Goal: Task Accomplishment & Management: Manage account settings

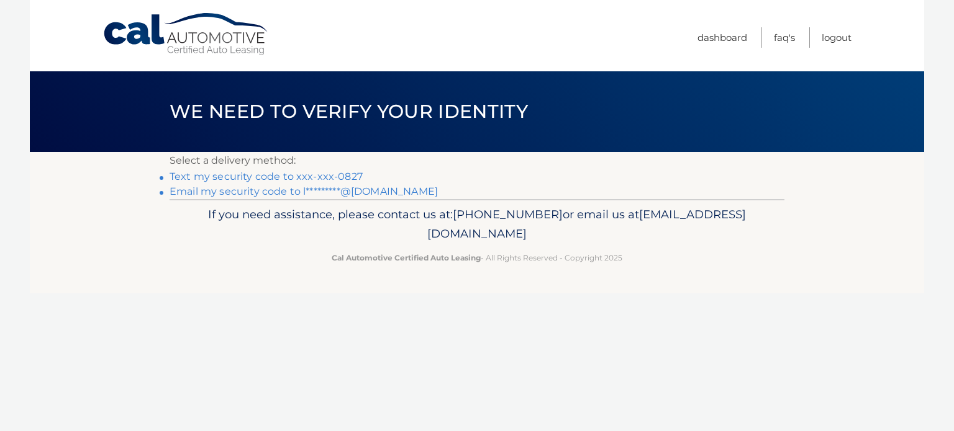
click at [256, 172] on link "Text my security code to xxx-xxx-0827" at bounding box center [265, 177] width 193 height 12
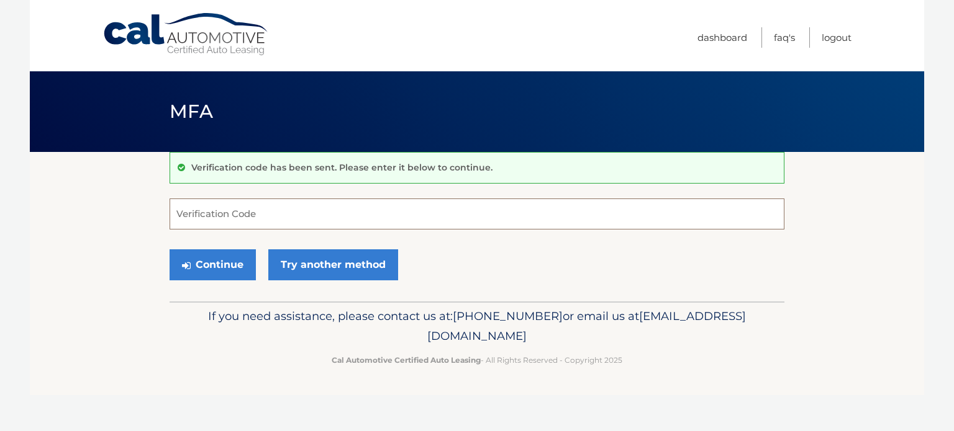
click at [275, 214] on input "Verification Code" at bounding box center [476, 214] width 615 height 31
type input "887409"
click at [219, 273] on button "Continue" at bounding box center [212, 265] width 86 height 31
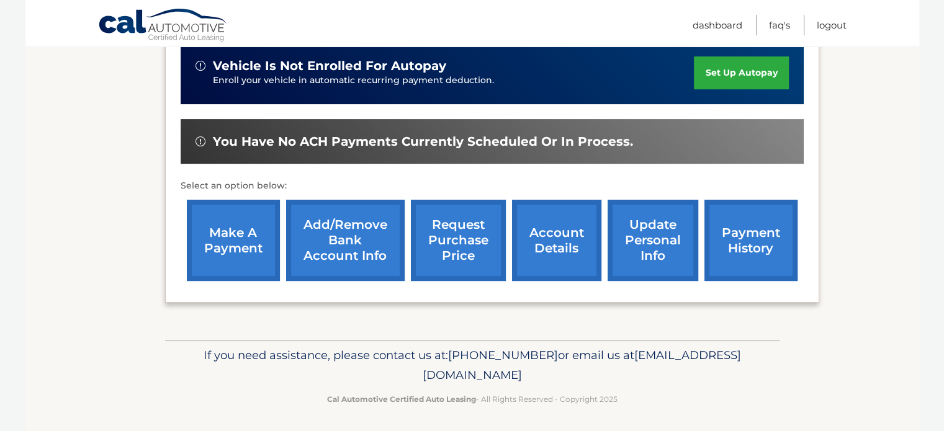
scroll to position [319, 0]
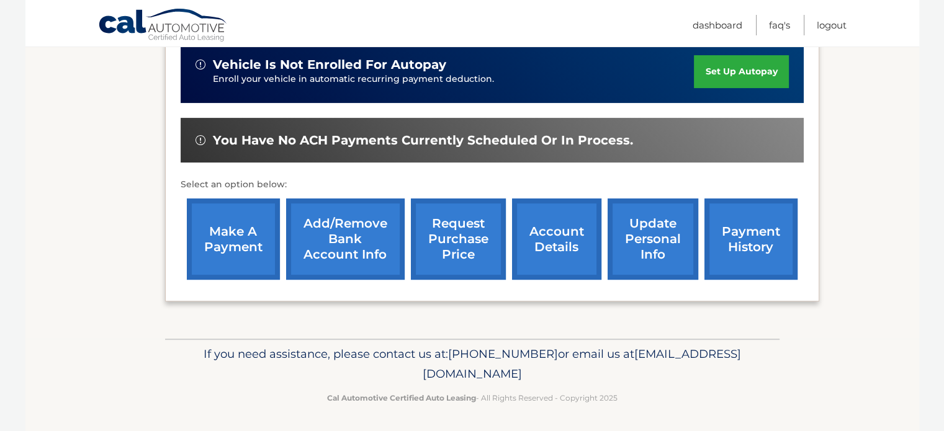
click at [228, 236] on link "make a payment" at bounding box center [233, 239] width 93 height 81
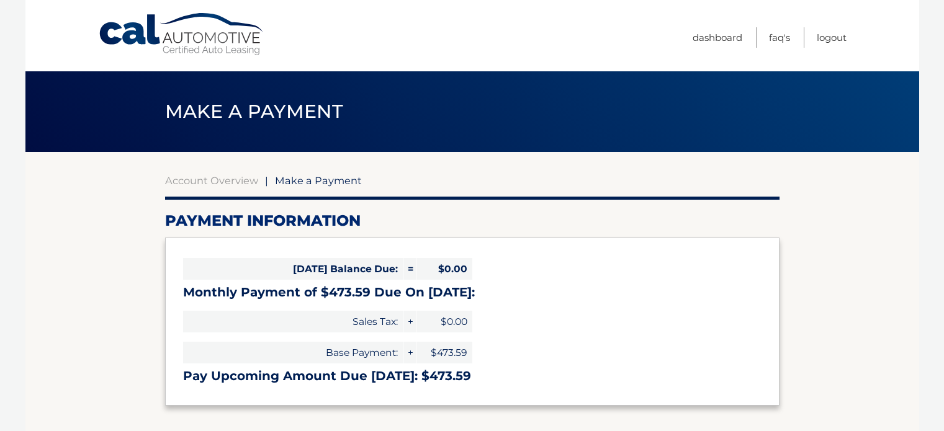
select select "MTk3YmQ1OTgtNDIzNS00YzkwLTkzMzYtNzAwNDNmN2RhZTIw"
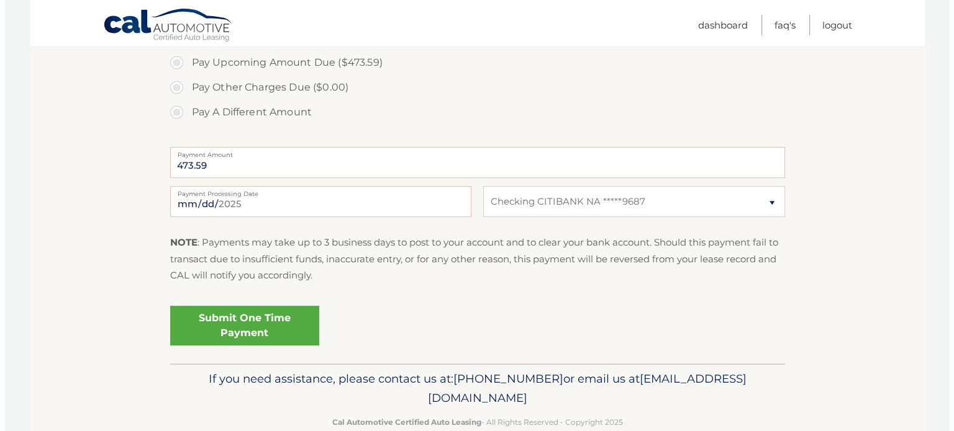
scroll to position [440, 0]
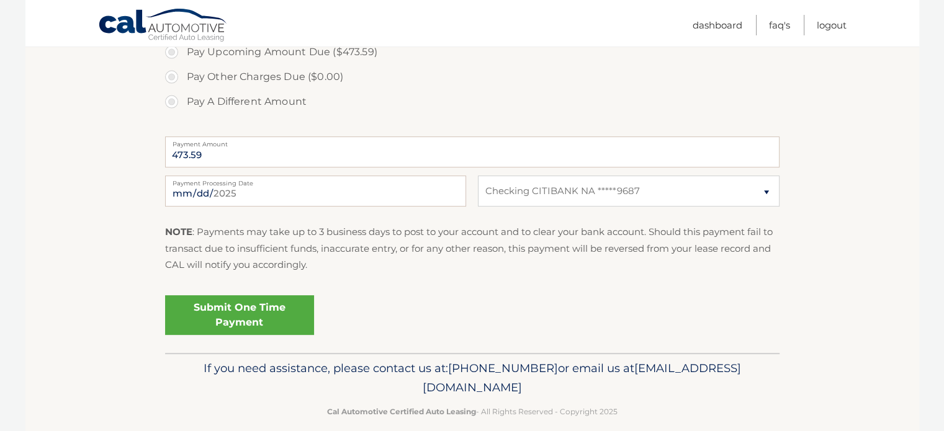
click at [238, 318] on link "Submit One Time Payment" at bounding box center [239, 316] width 149 height 40
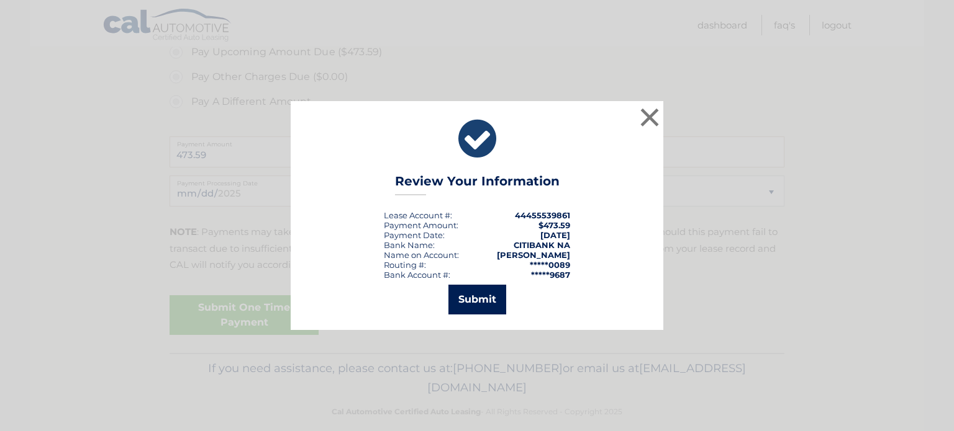
click at [489, 290] on button "Submit" at bounding box center [477, 300] width 58 height 30
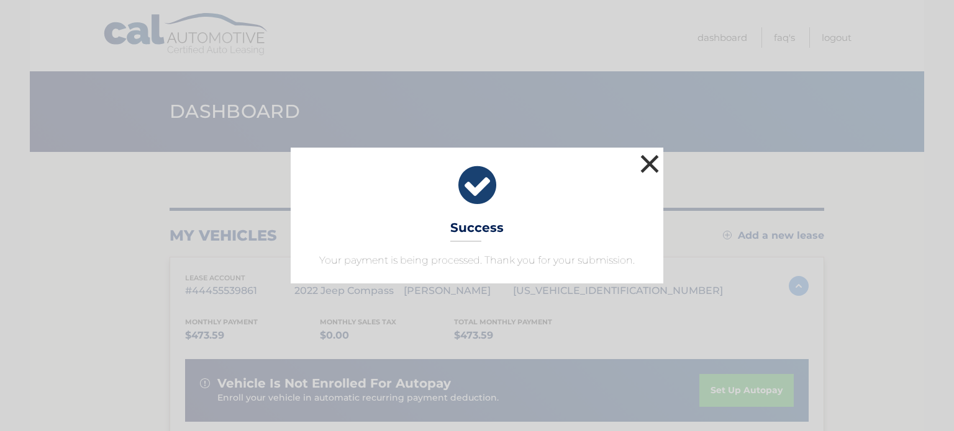
click at [648, 165] on button "×" at bounding box center [649, 163] width 25 height 25
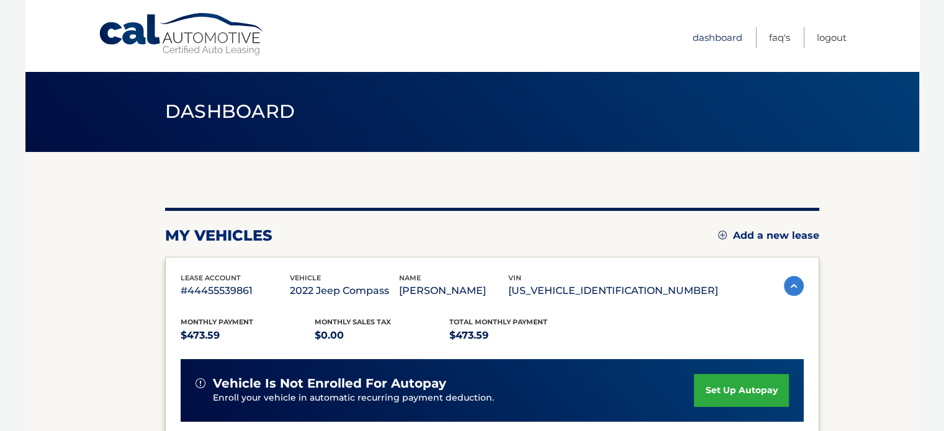
click at [722, 39] on link "Dashboard" at bounding box center [718, 37] width 50 height 20
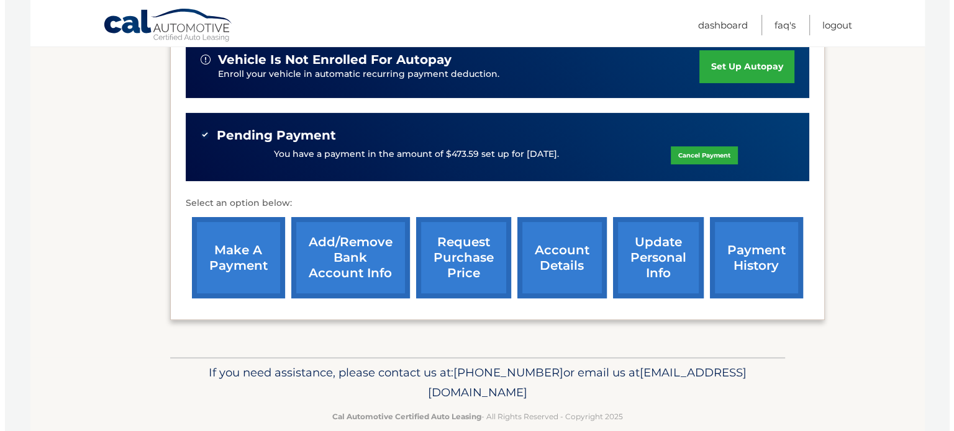
scroll to position [343, 0]
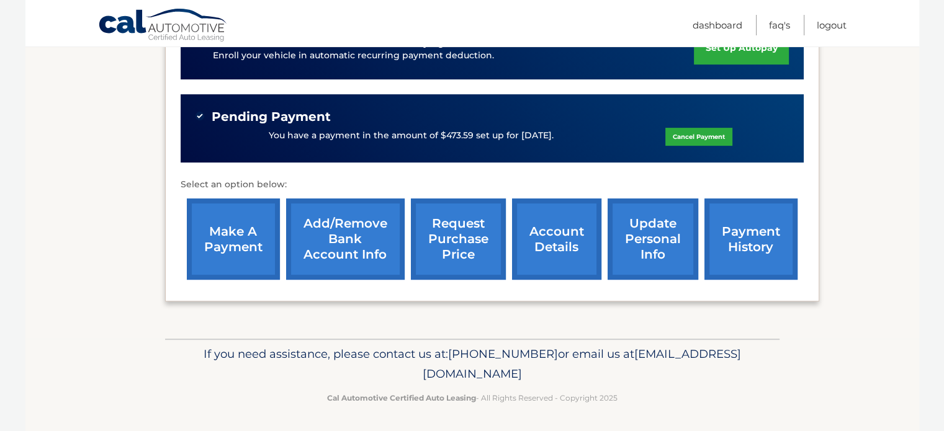
click at [452, 246] on link "request purchase price" at bounding box center [458, 239] width 95 height 81
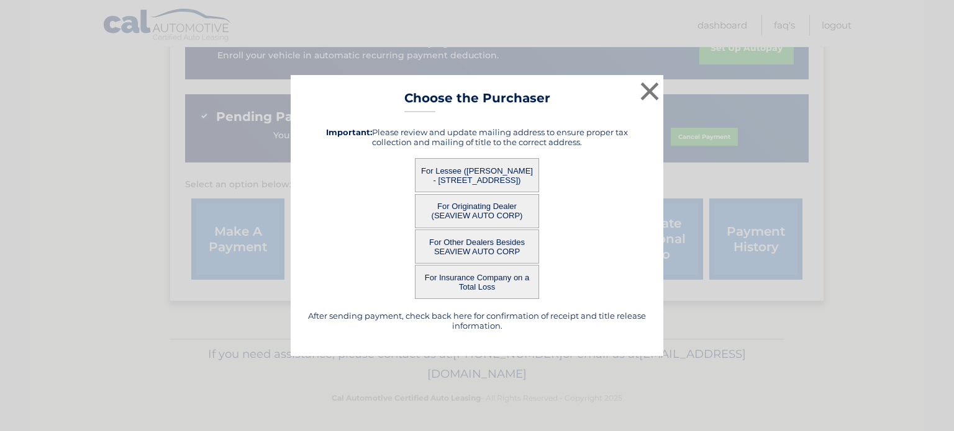
click at [499, 176] on button "For Lessee ([PERSON_NAME] - [STREET_ADDRESS])" at bounding box center [477, 175] width 124 height 34
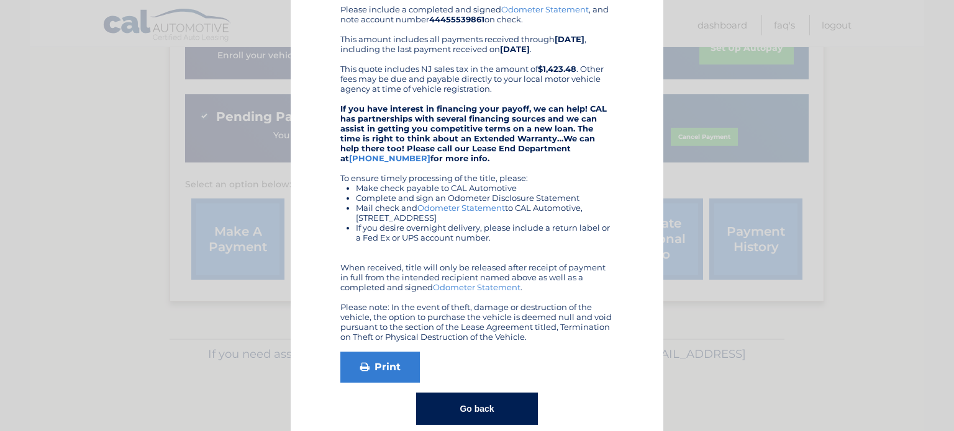
scroll to position [156, 0]
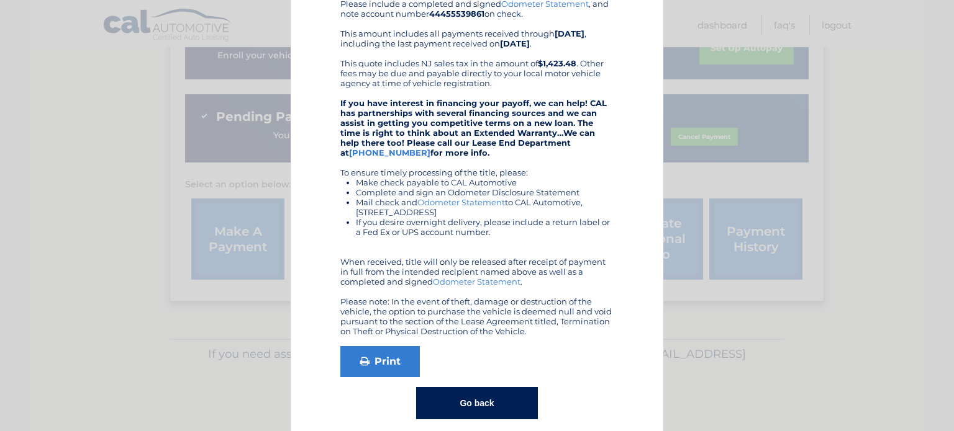
click at [481, 402] on button "Go back" at bounding box center [476, 403] width 121 height 32
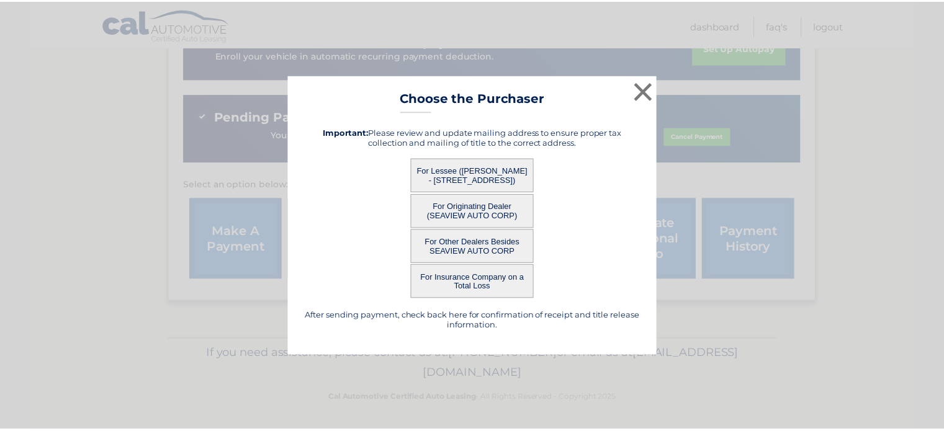
scroll to position [0, 0]
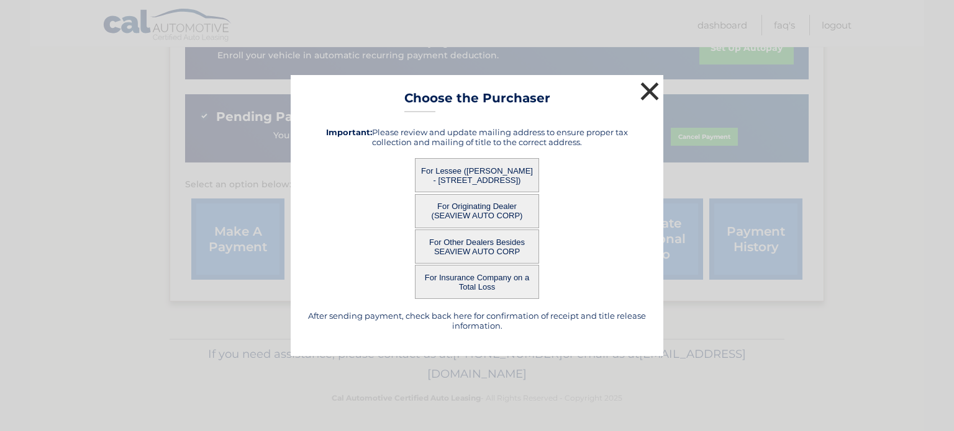
click at [646, 89] on button "×" at bounding box center [649, 91] width 25 height 25
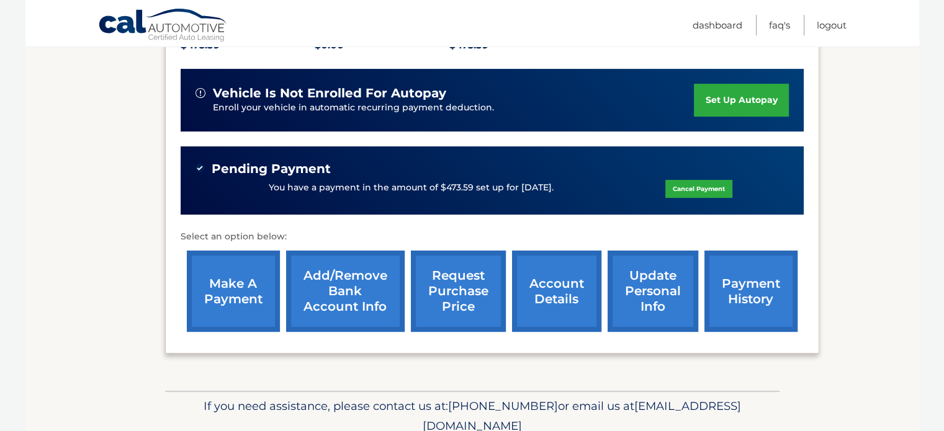
scroll to position [293, 0]
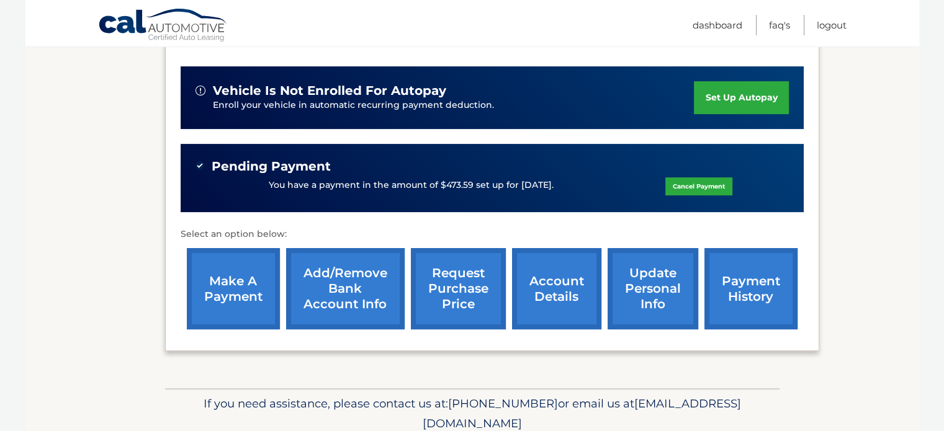
click at [643, 294] on link "update personal info" at bounding box center [653, 288] width 91 height 81
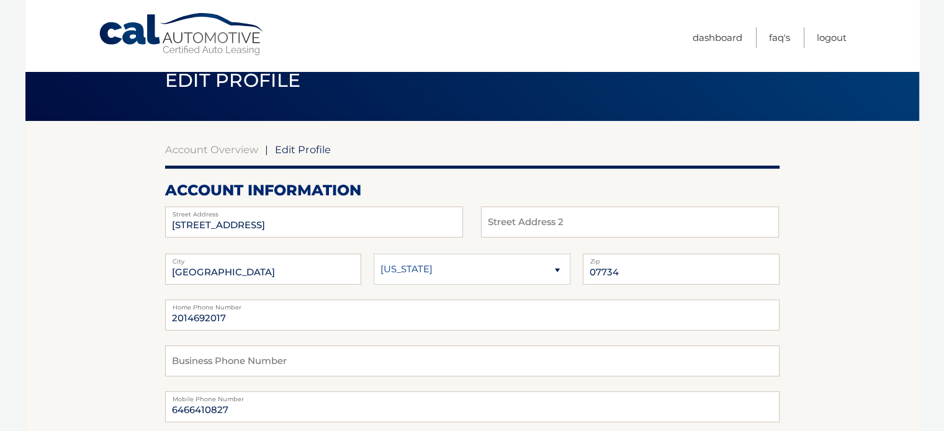
scroll to position [32, 0]
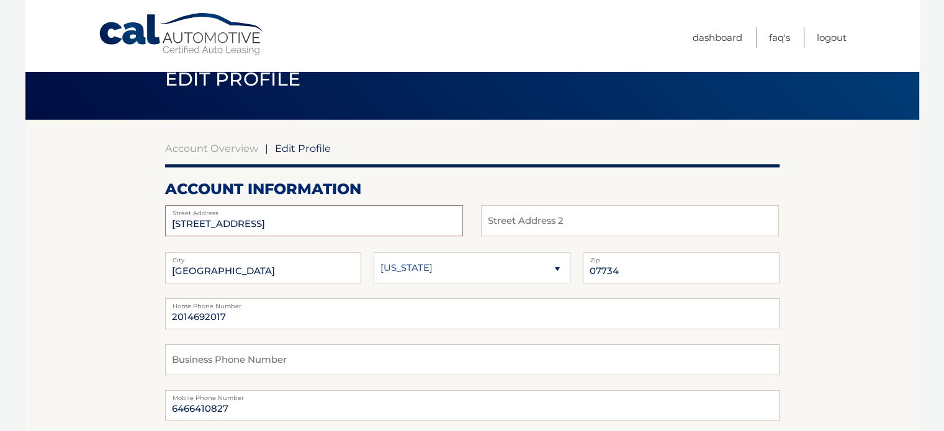
click at [258, 227] on input "[STREET_ADDRESS]" at bounding box center [314, 220] width 298 height 31
type input "5"
type input "[STREET_ADDRESS]"
click at [258, 268] on input "[GEOGRAPHIC_DATA]" at bounding box center [263, 268] width 197 height 31
type input "K"
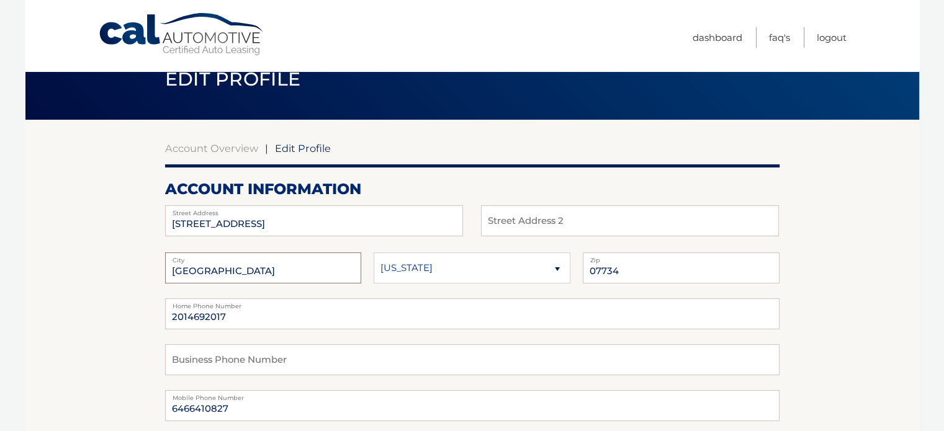
type input "[GEOGRAPHIC_DATA]"
click at [633, 263] on input "07734" at bounding box center [681, 268] width 197 height 31
type input "07735"
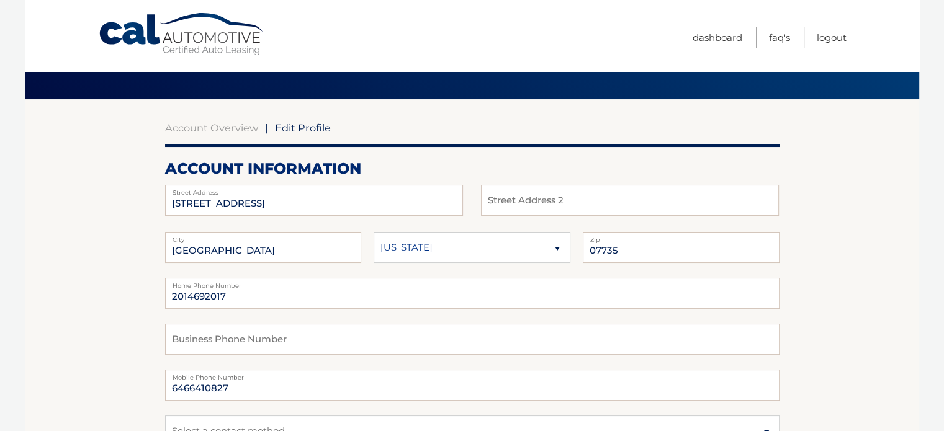
scroll to position [53, 0]
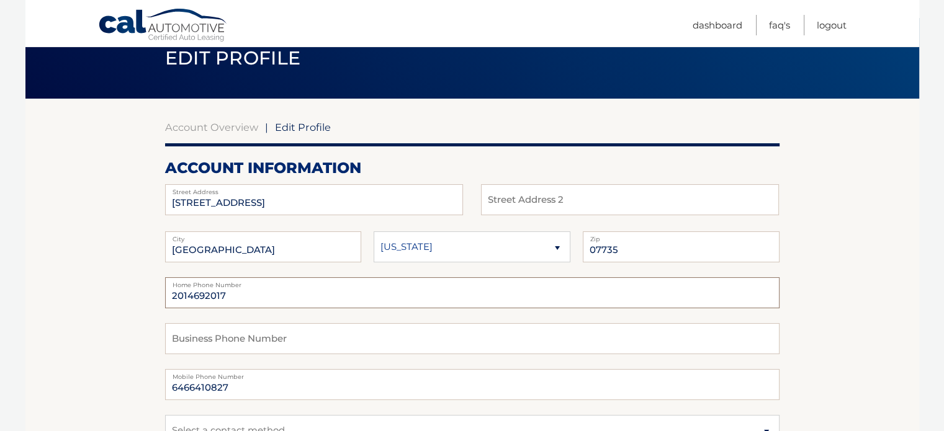
drag, startPoint x: 254, startPoint y: 296, endPoint x: 91, endPoint y: 295, distance: 163.3
type input "6466410827"
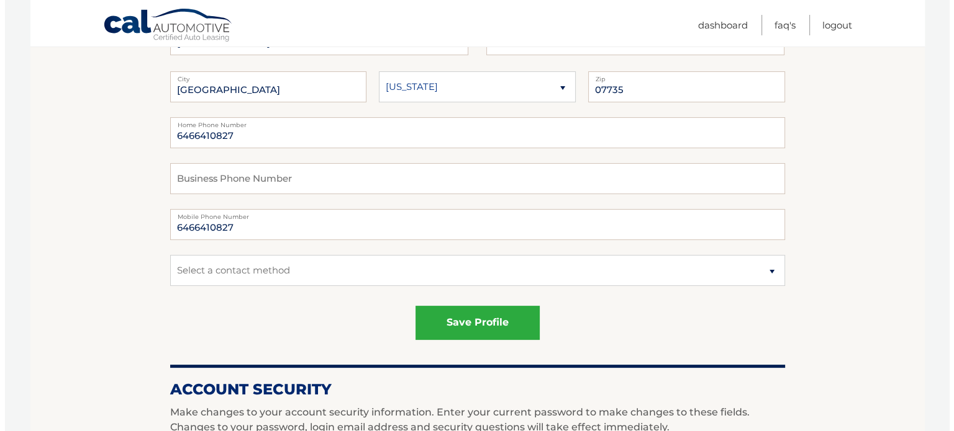
scroll to position [216, 0]
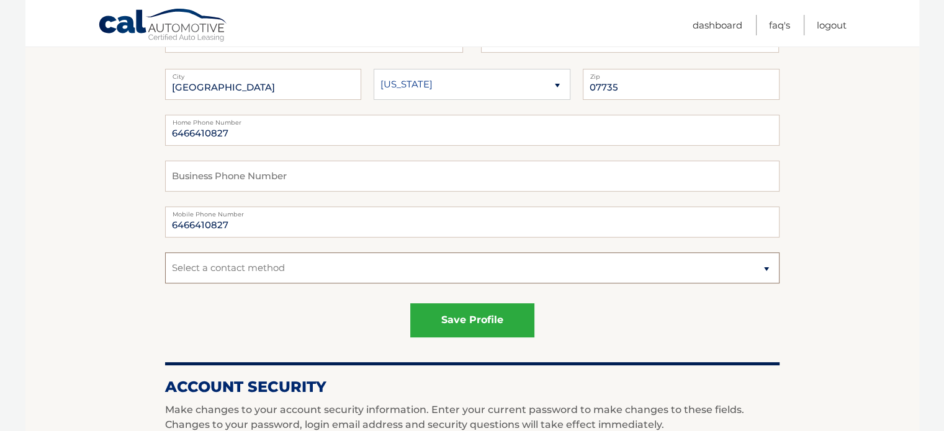
click at [336, 276] on select "Select a contact method Mobile Home" at bounding box center [472, 268] width 615 height 31
select select "1"
click at [165, 253] on select "Select a contact method Mobile Home" at bounding box center [472, 268] width 615 height 31
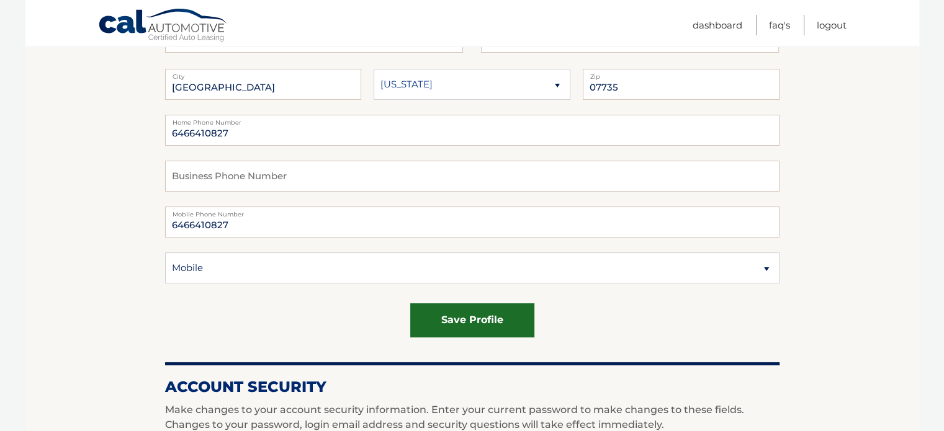
click at [431, 318] on button "save profile" at bounding box center [472, 321] width 124 height 34
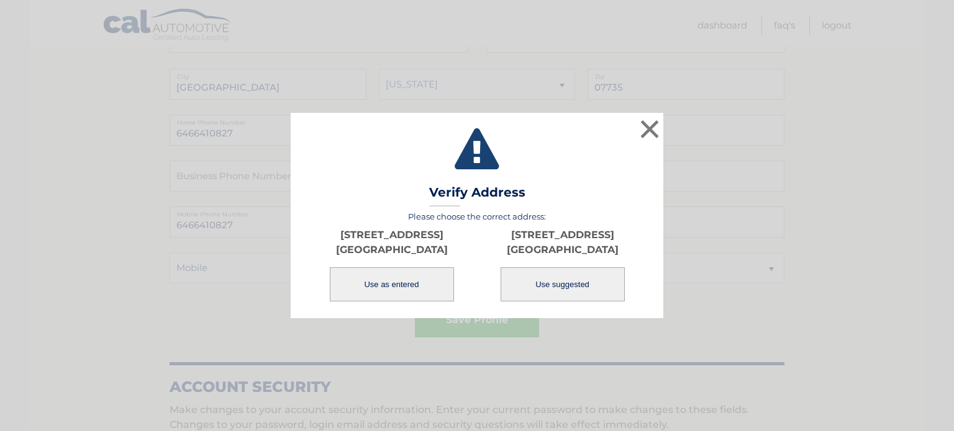
click at [554, 281] on button "Use suggested" at bounding box center [562, 285] width 124 height 34
type input "[STREET_ADDRESS]"
type input "[GEOGRAPHIC_DATA]"
click at [554, 281] on button "Use suggested" at bounding box center [562, 285] width 124 height 34
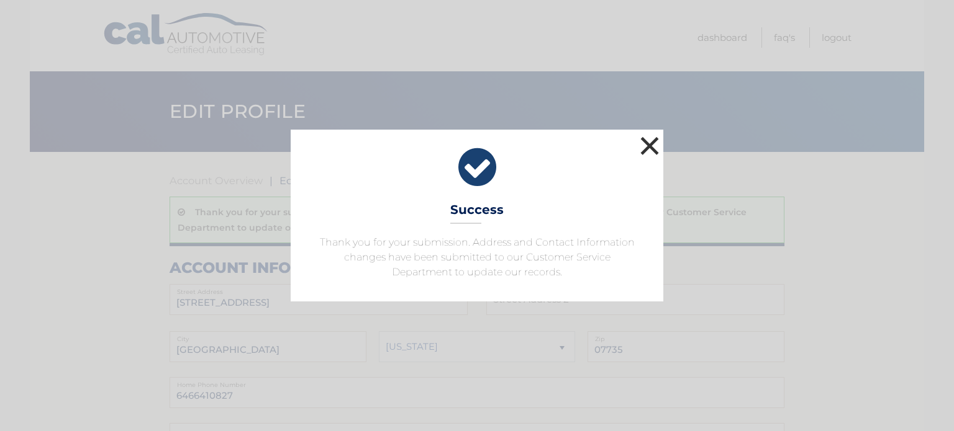
click at [646, 146] on button "×" at bounding box center [649, 145] width 25 height 25
